Goal: Task Accomplishment & Management: Complete application form

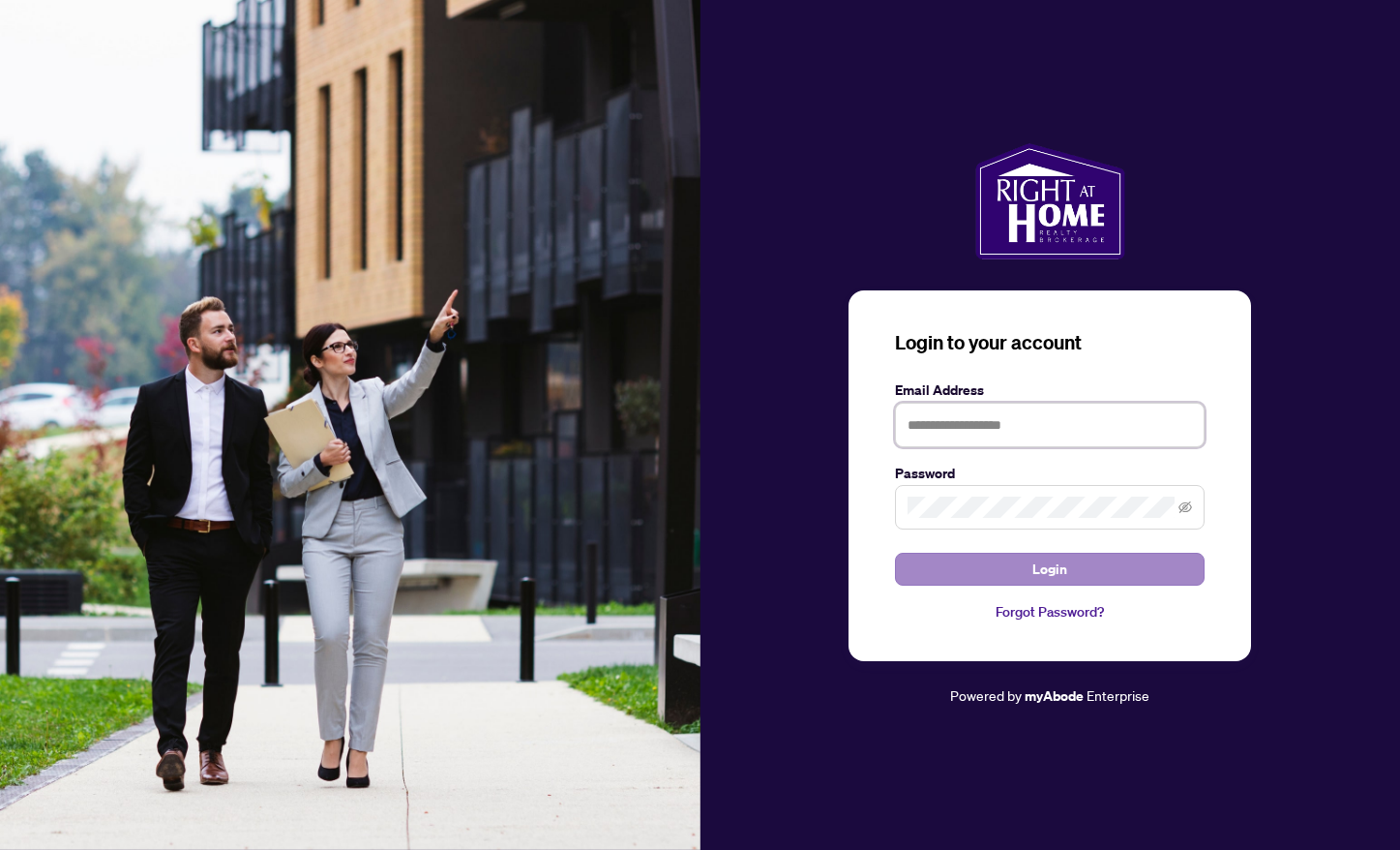
type input "**********"
click at [1030, 582] on button "Login" at bounding box center [1050, 568] width 310 height 33
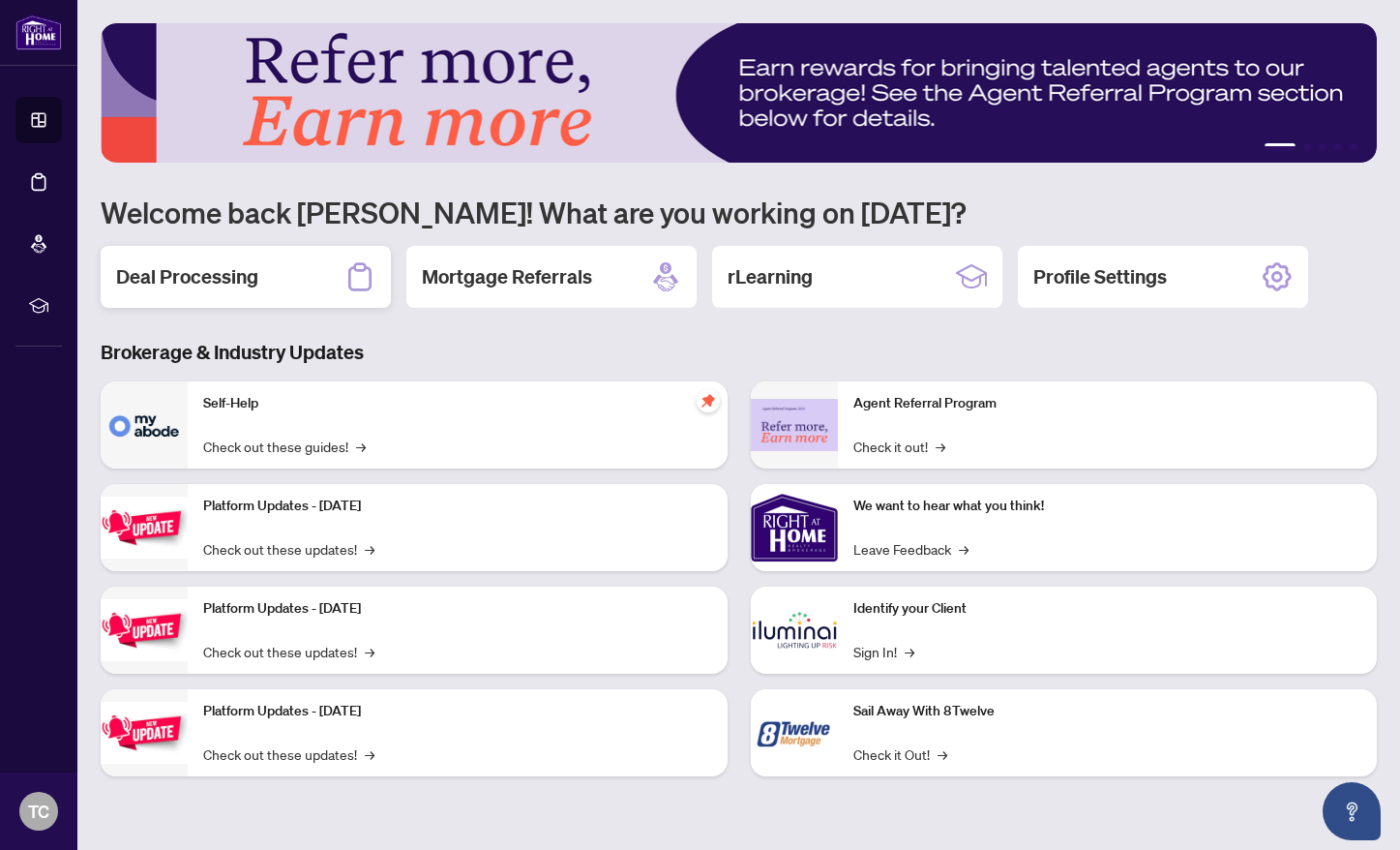
click at [246, 287] on h2 "Deal Processing" at bounding box center [187, 276] width 142 height 27
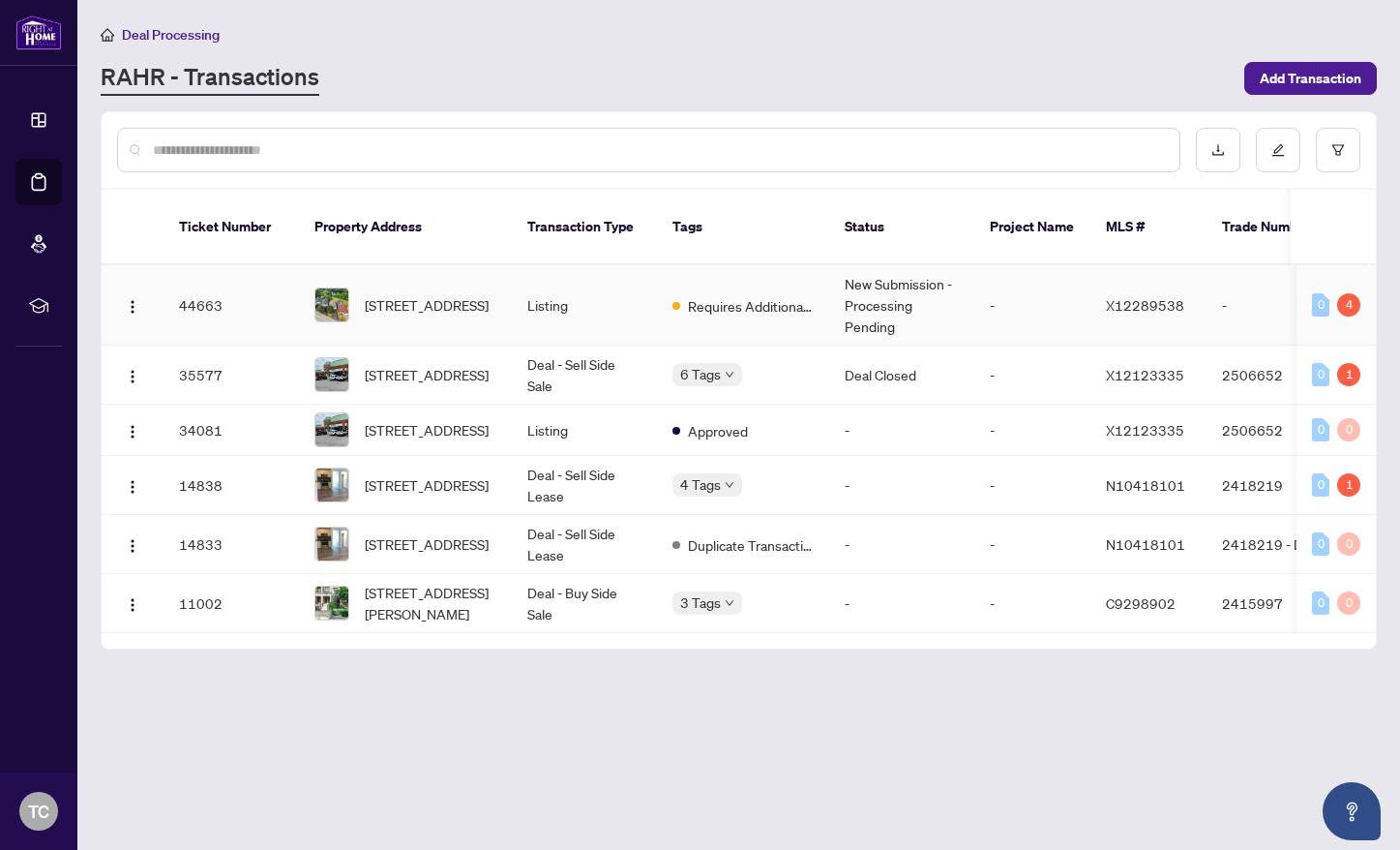
click at [935, 294] on td "New Submission - Processing Pending" at bounding box center [902, 305] width 145 height 80
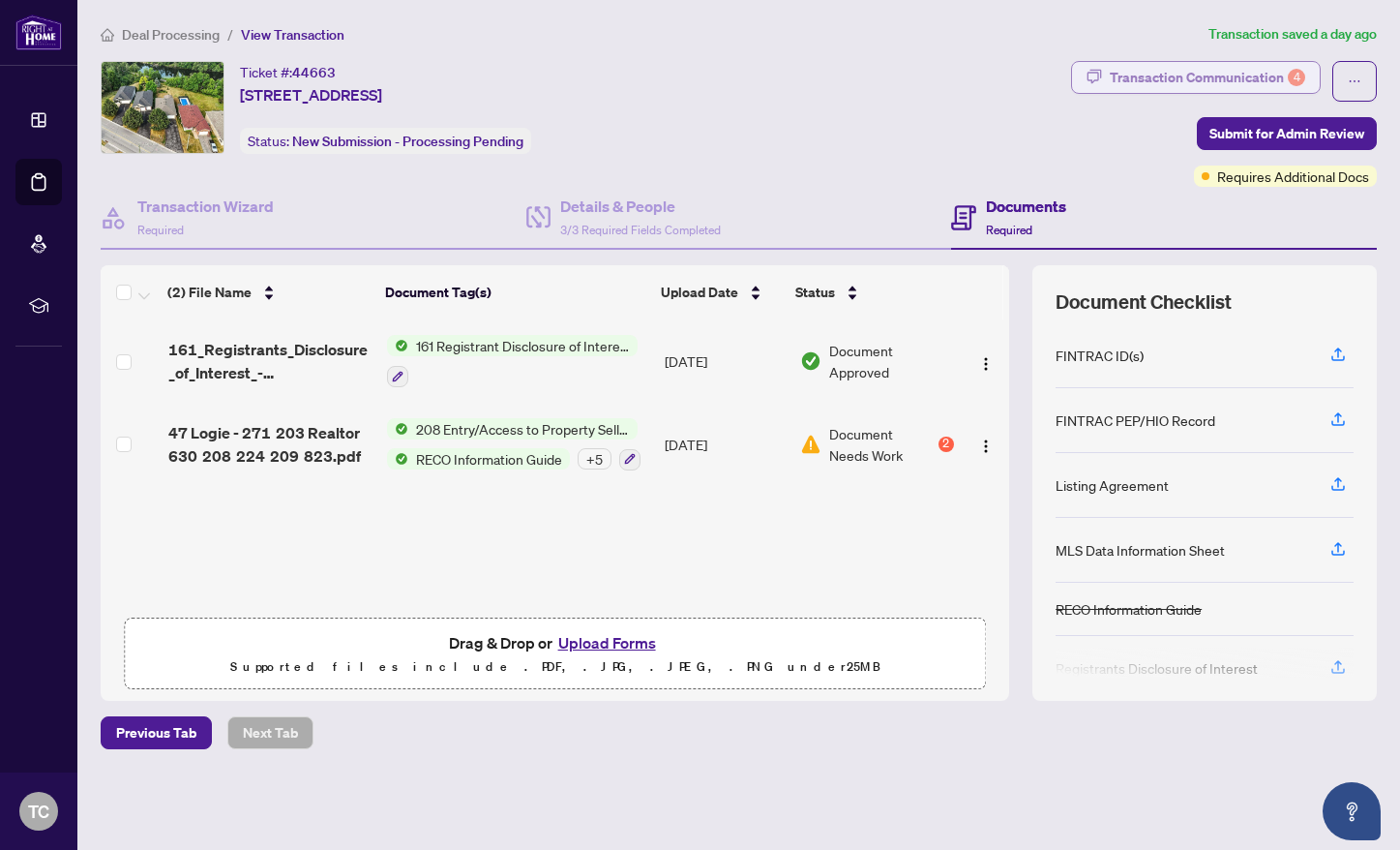
click at [1253, 77] on div "Transaction Communication 4" at bounding box center [1207, 76] width 196 height 31
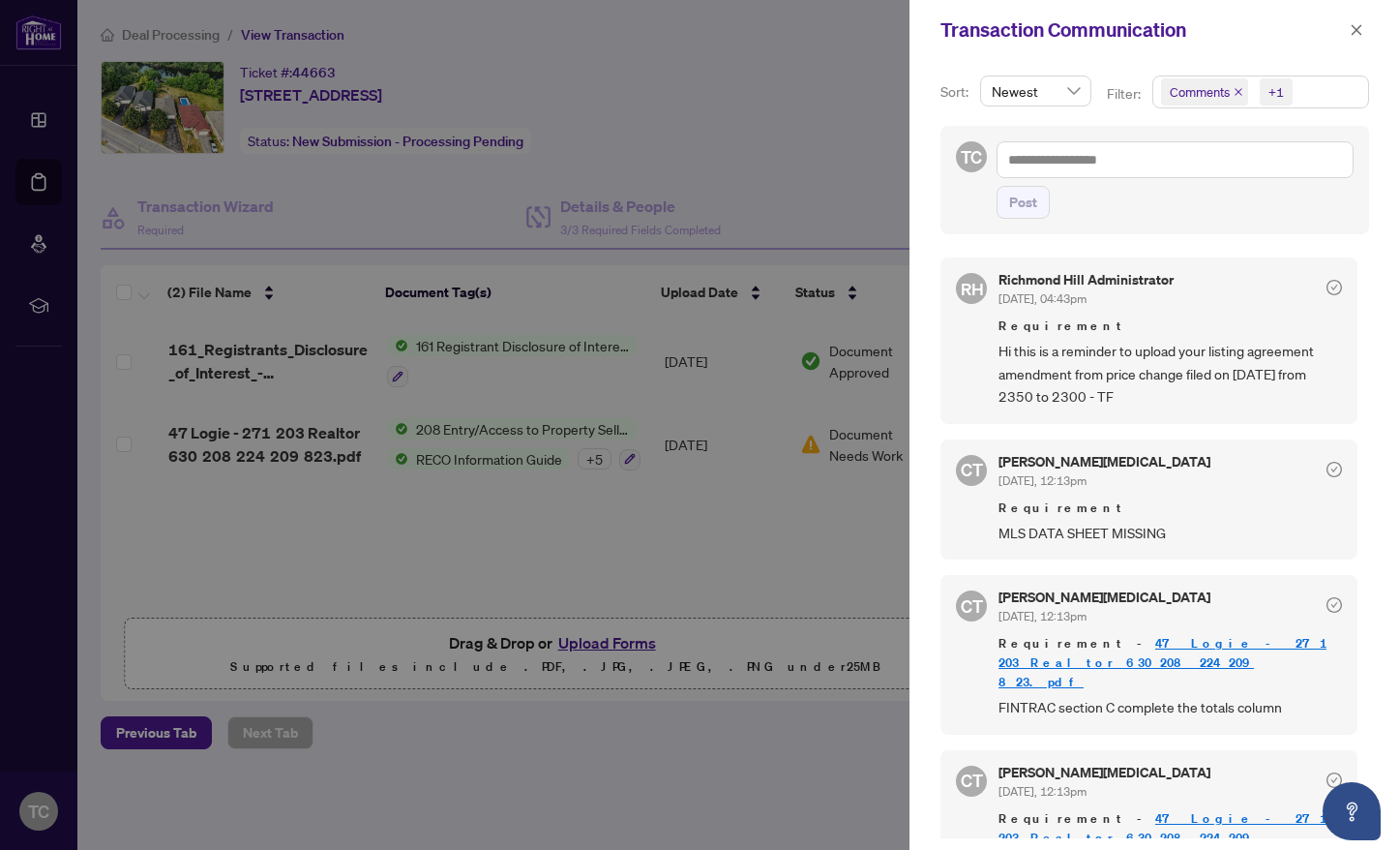
click at [625, 428] on div at bounding box center [700, 425] width 1400 height 850
click at [1349, 31] on icon "close" at bounding box center [1356, 30] width 14 height 14
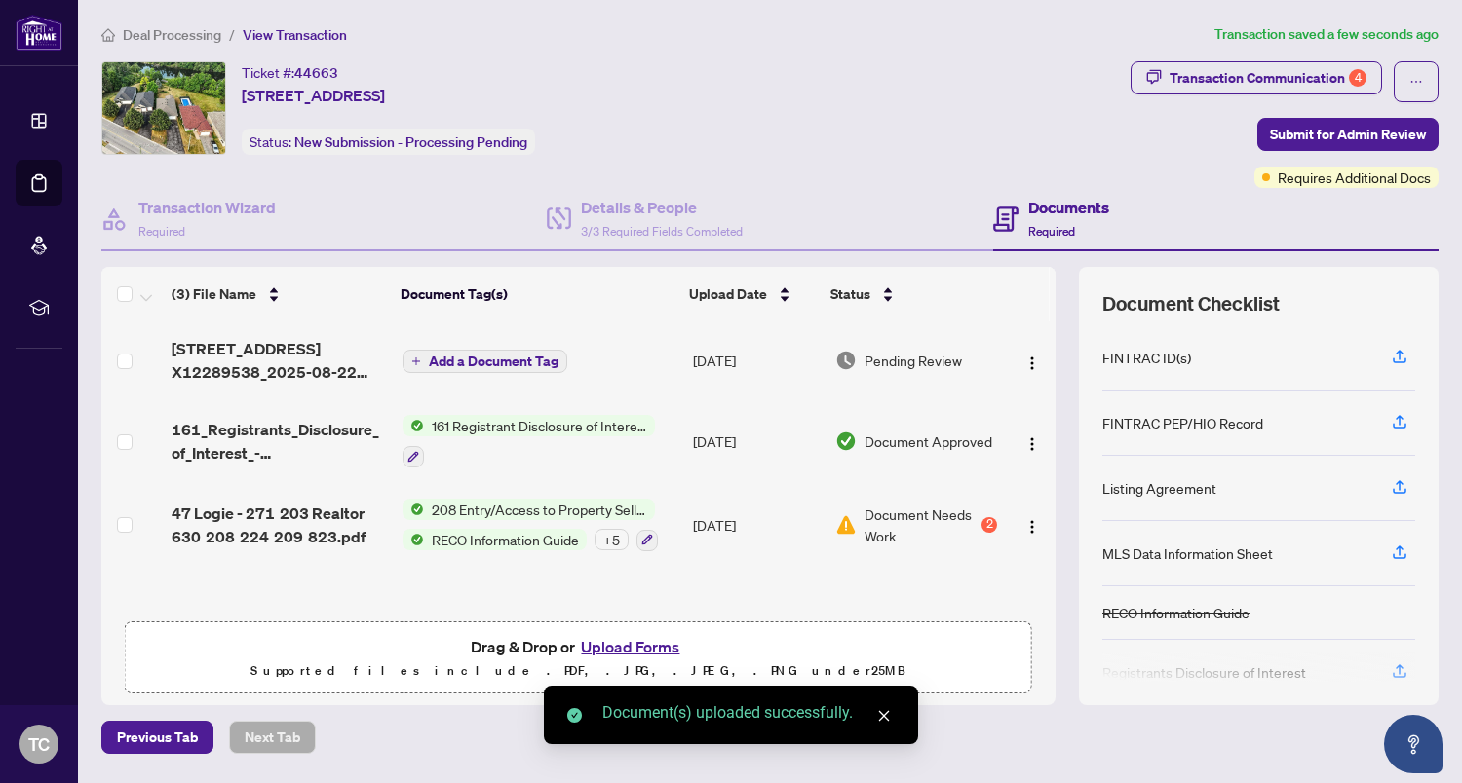
click at [521, 355] on span "Add a Document Tag" at bounding box center [494, 362] width 130 height 14
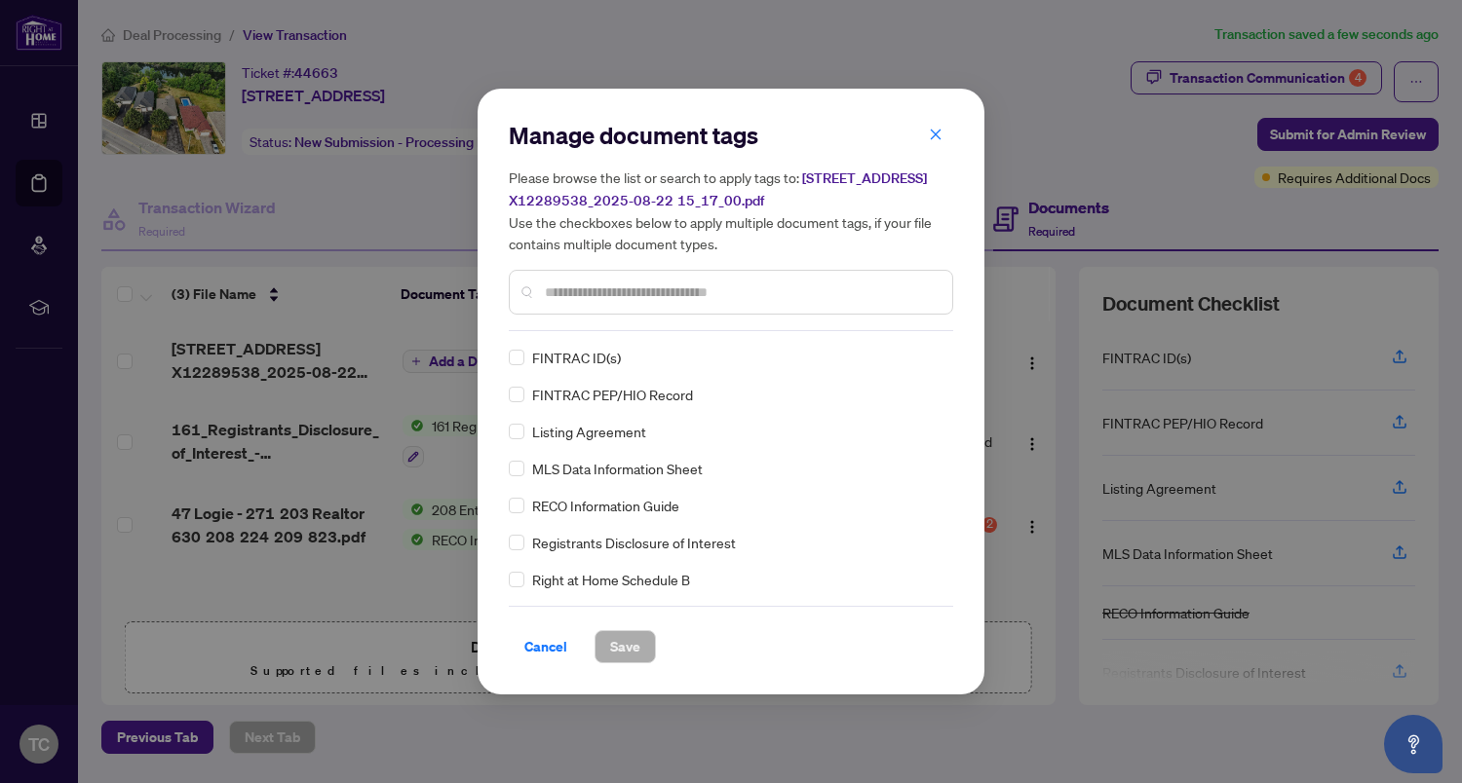
click at [575, 334] on div "Manage document tags Please browse the list or search to apply tags to: [STREET…" at bounding box center [731, 392] width 444 height 544
click at [584, 308] on div at bounding box center [731, 292] width 444 height 45
click at [584, 299] on input "text" at bounding box center [741, 292] width 392 height 21
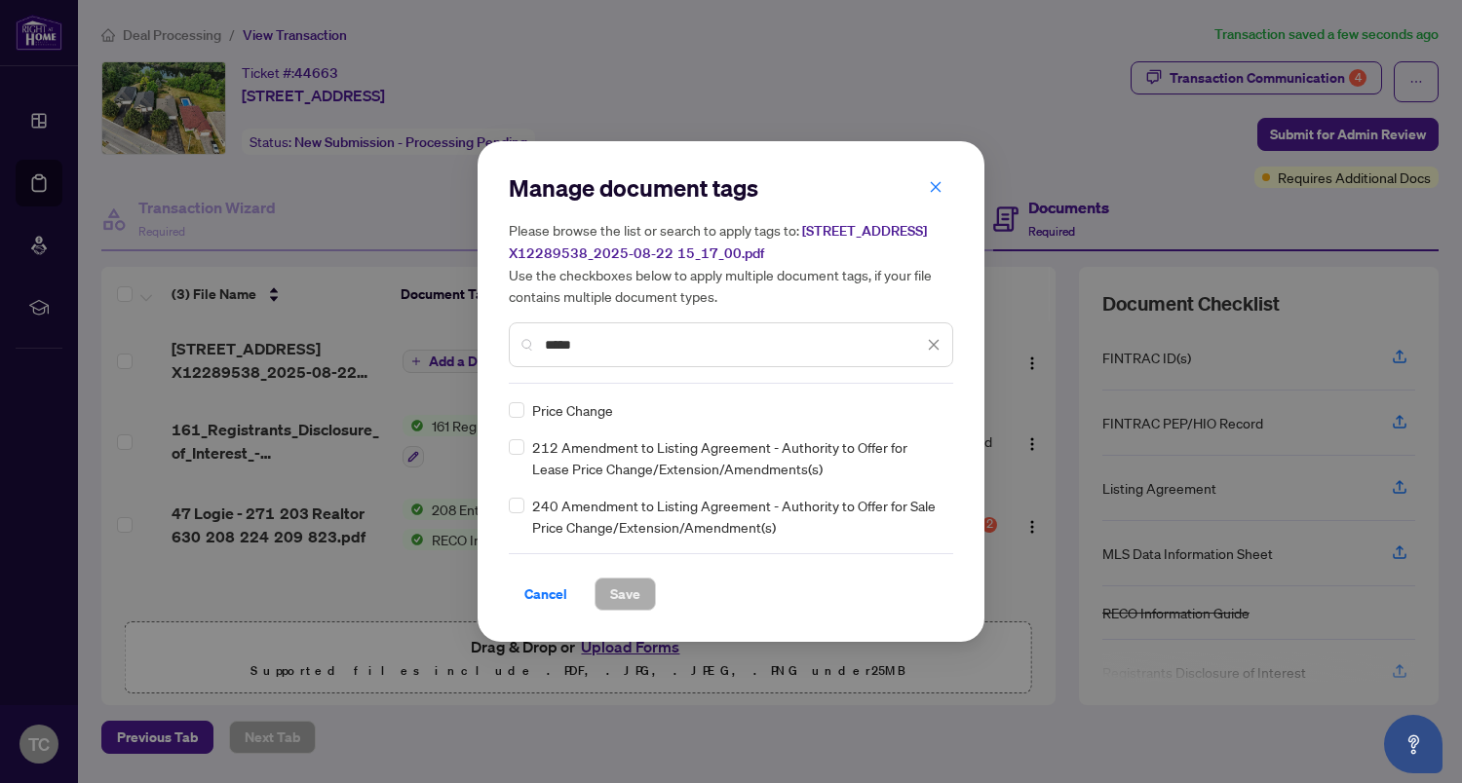
type input "*****"
click at [523, 409] on div "Price Change" at bounding box center [725, 410] width 433 height 21
click at [625, 590] on span "Save" at bounding box center [625, 594] width 30 height 31
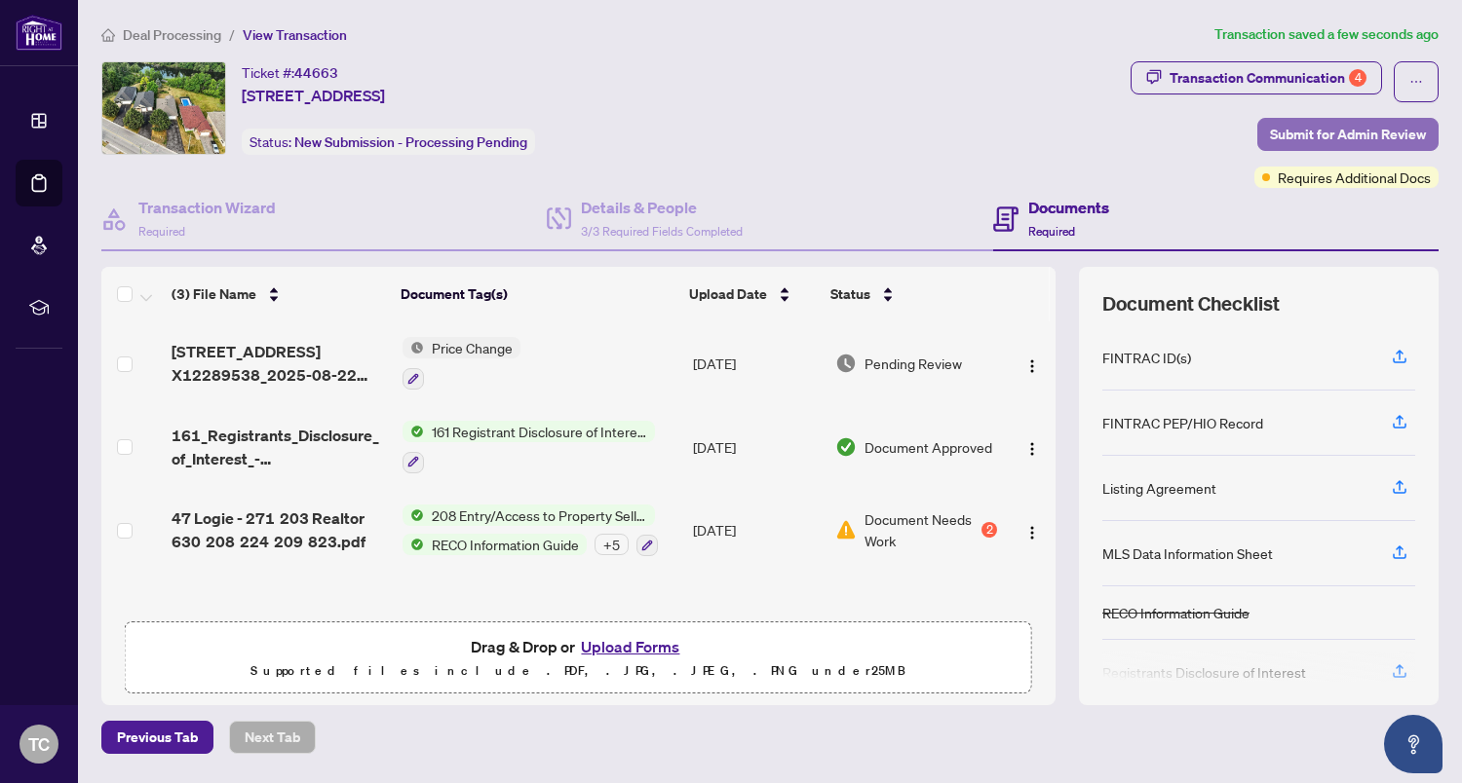
click at [1345, 142] on span "Submit for Admin Review" at bounding box center [1348, 134] width 156 height 31
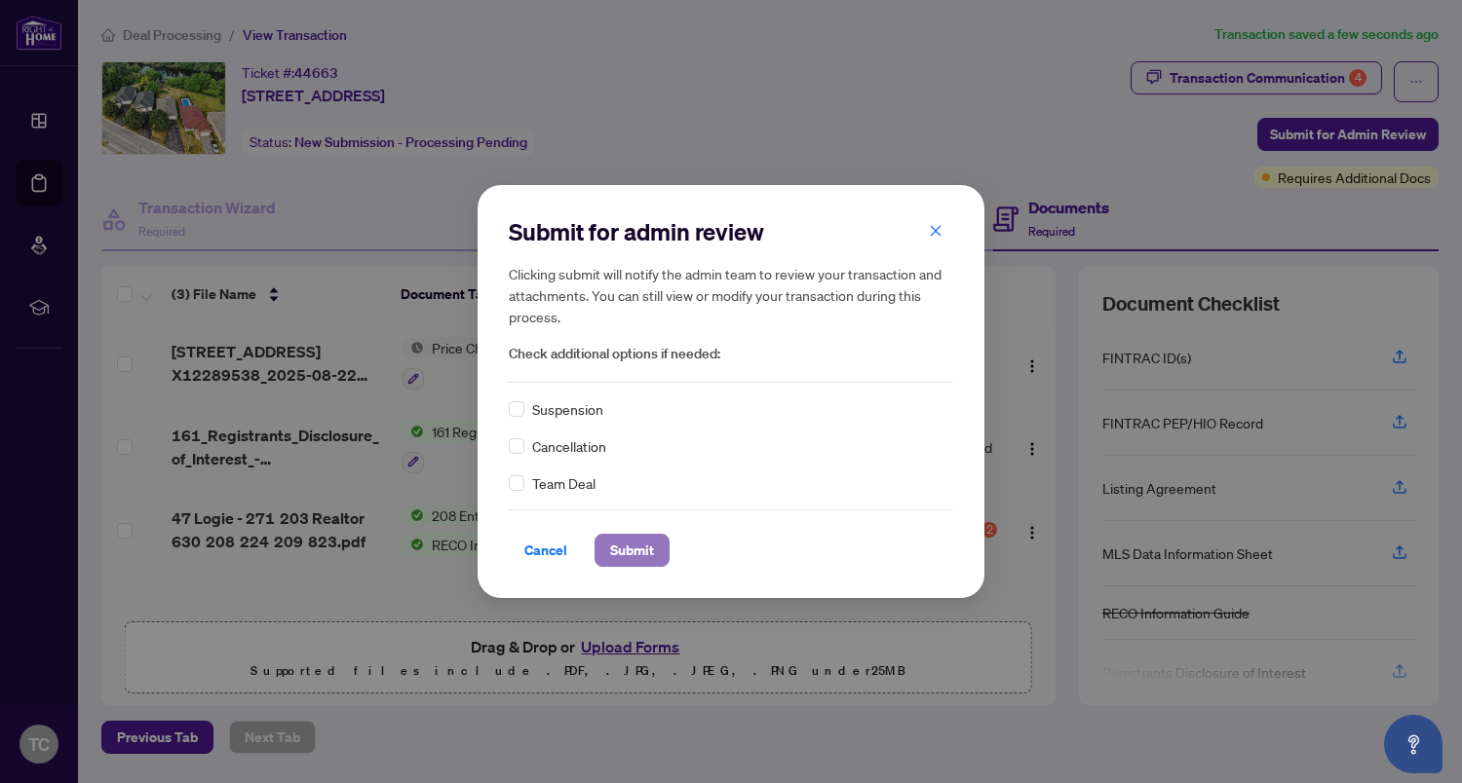
click at [627, 539] on span "Submit" at bounding box center [632, 550] width 44 height 31
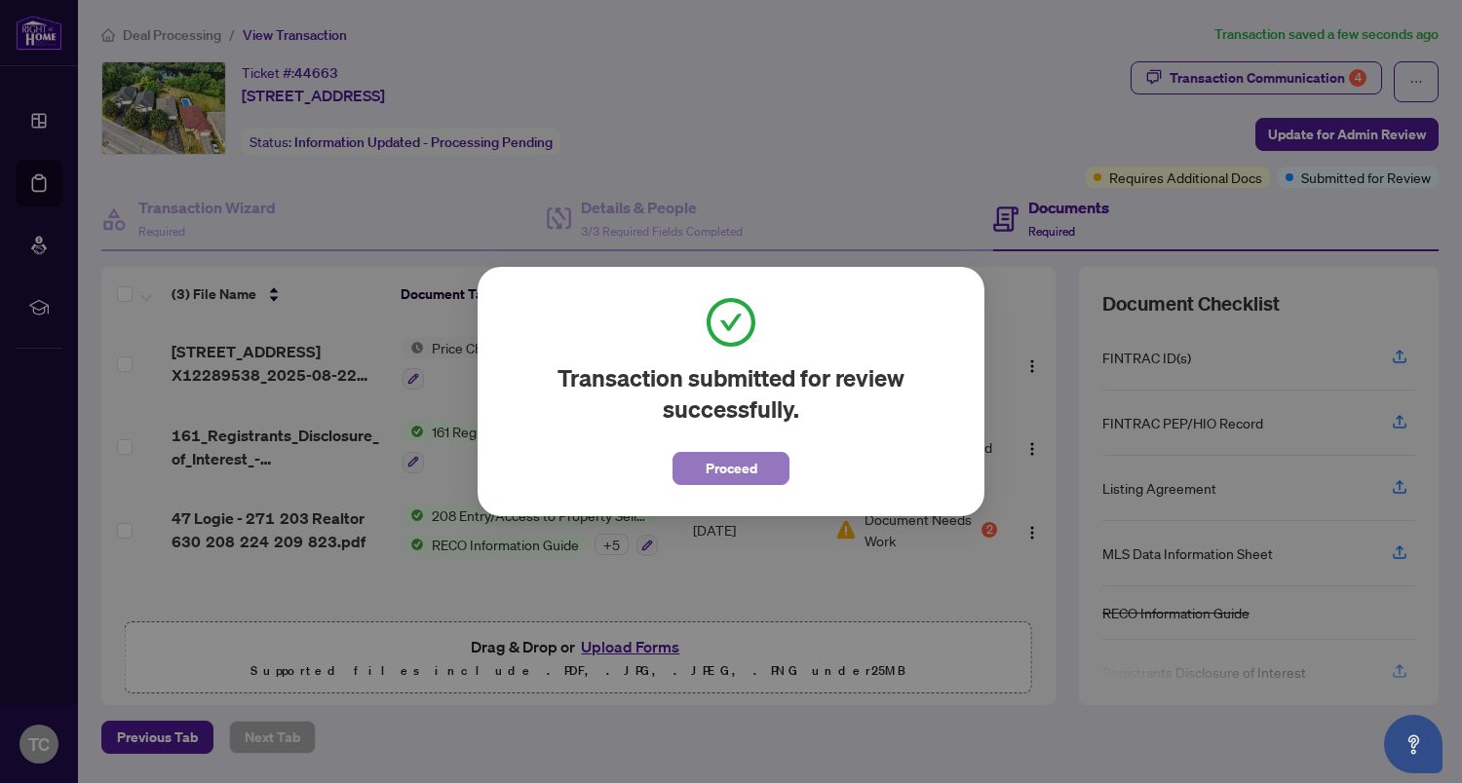
click at [717, 477] on span "Proceed" at bounding box center [732, 468] width 52 height 31
